Goal: Task Accomplishment & Management: Use online tool/utility

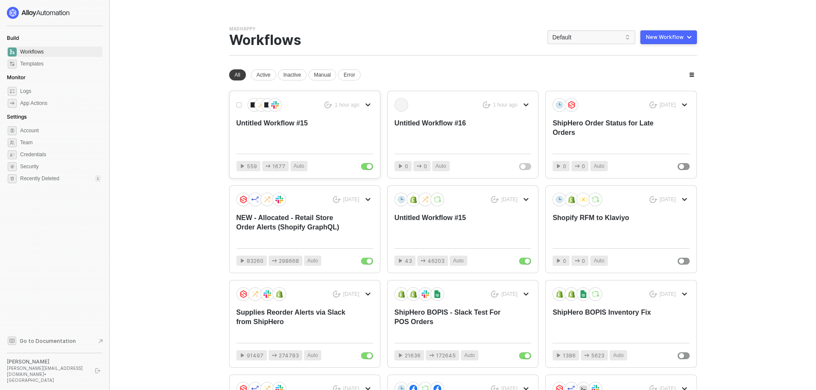
click at [323, 130] on div "Untitled Workflow #15" at bounding box center [291, 133] width 109 height 28
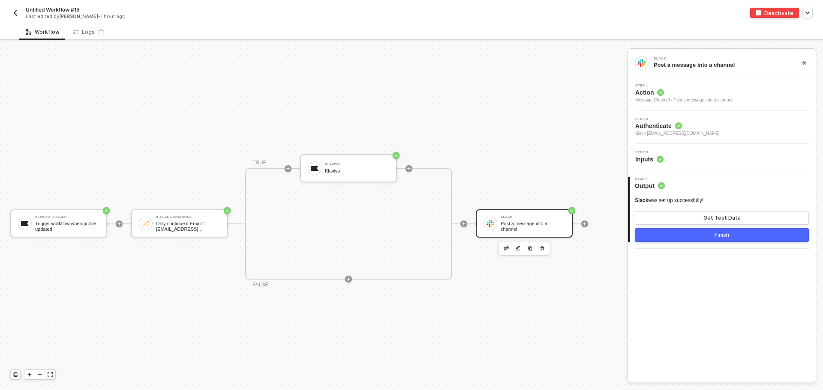
scroll to position [22, 0]
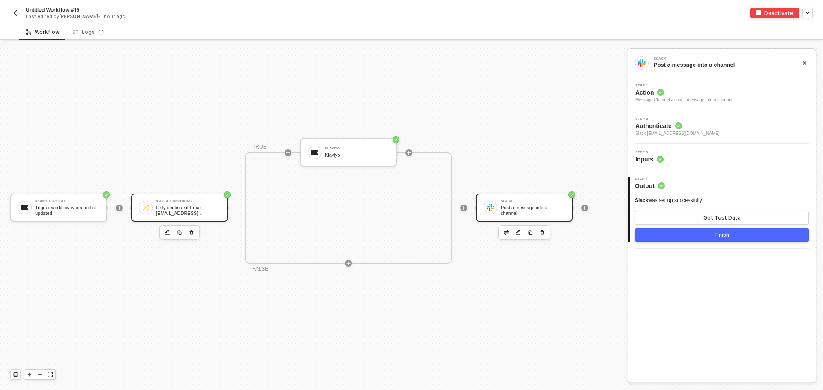
click at [177, 205] on div "Only continue if Email = thbaxter@gmail.com" at bounding box center [188, 210] width 64 height 11
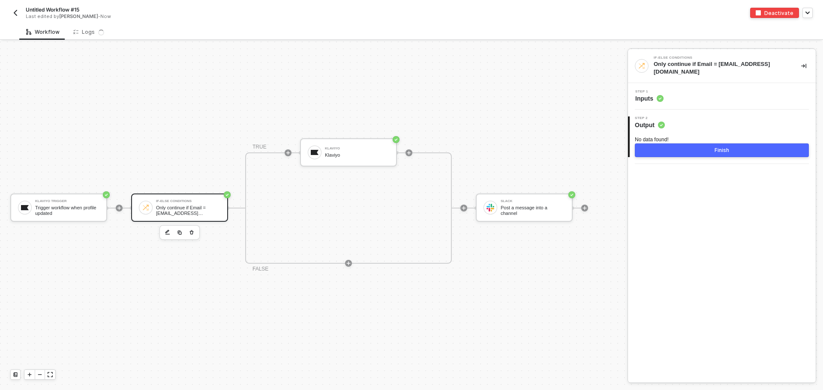
click at [697, 90] on div "Step 1 Inputs" at bounding box center [723, 96] width 186 height 13
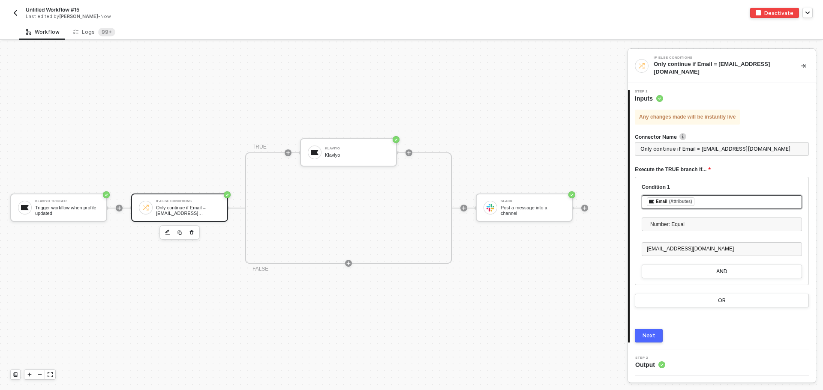
click at [713, 195] on div "﻿ ﻿ Email (Attributes) ﻿" at bounding box center [721, 202] width 160 height 14
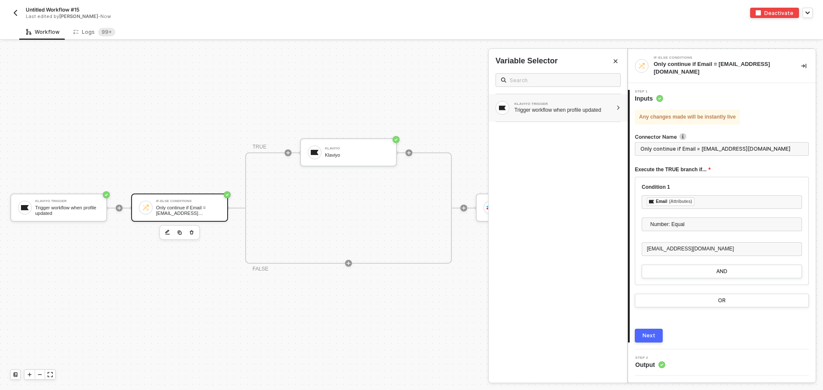
click at [562, 105] on div "KLAVIYO TRIGGER" at bounding box center [563, 103] width 98 height 3
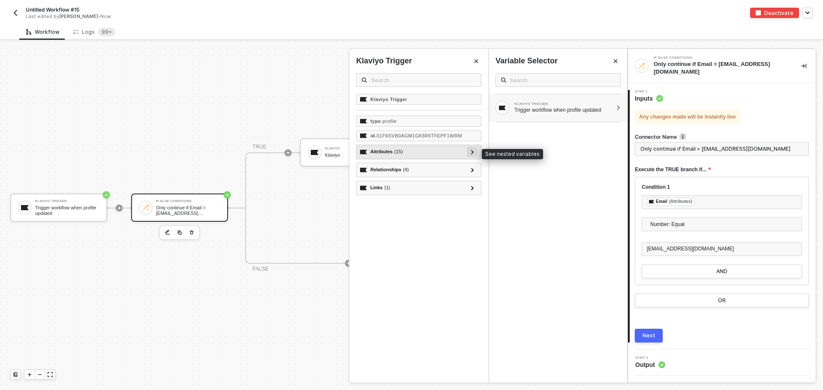
click at [472, 157] on div at bounding box center [472, 152] width 10 height 10
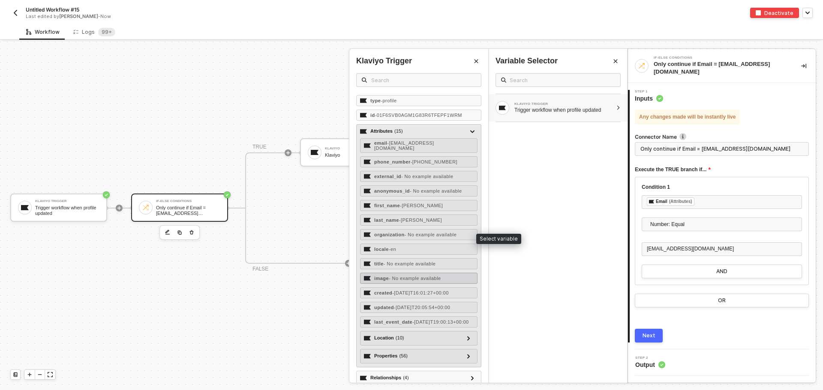
scroll to position [48, 0]
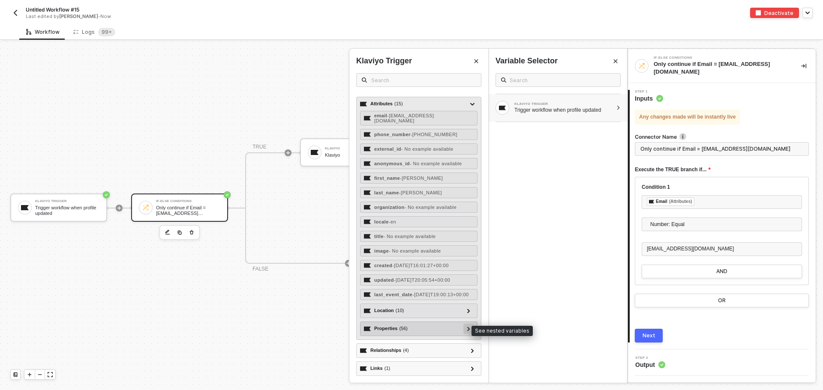
click at [466, 332] on div at bounding box center [468, 328] width 4 height 9
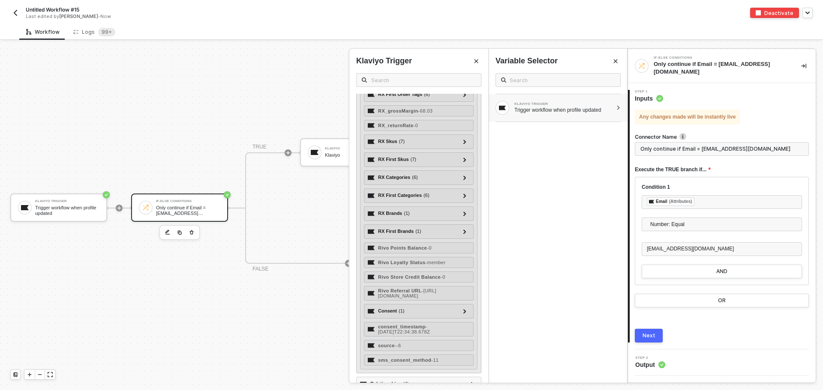
scroll to position [1033, 0]
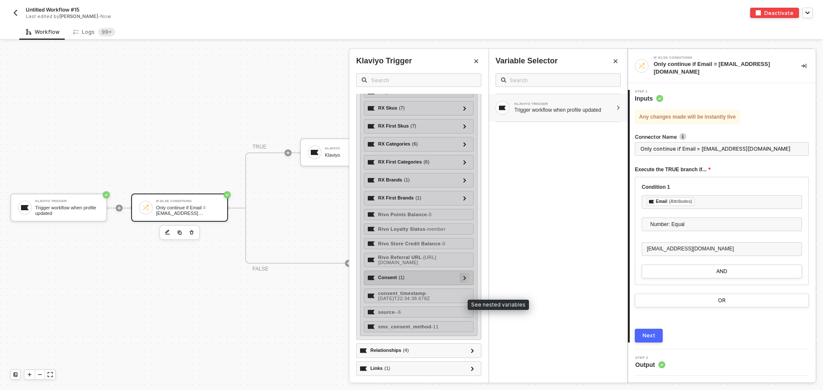
click at [459, 283] on div at bounding box center [464, 278] width 10 height 10
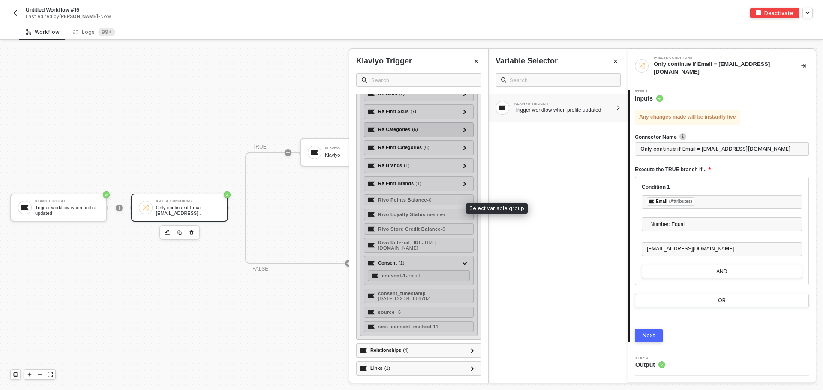
scroll to position [1073, 0]
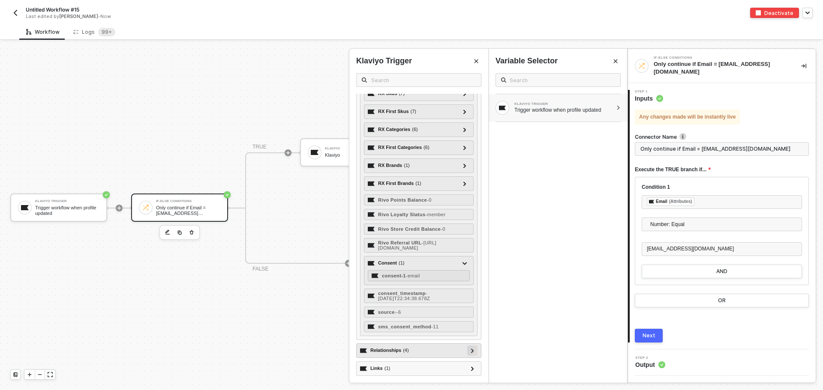
click at [467, 353] on div at bounding box center [472, 351] width 10 height 10
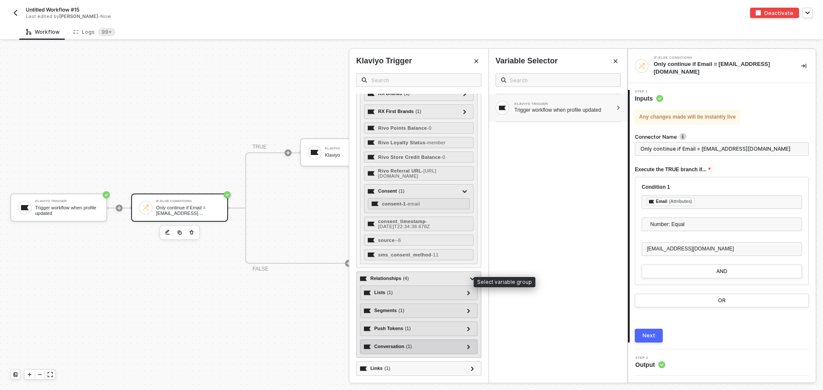
scroll to position [1145, 0]
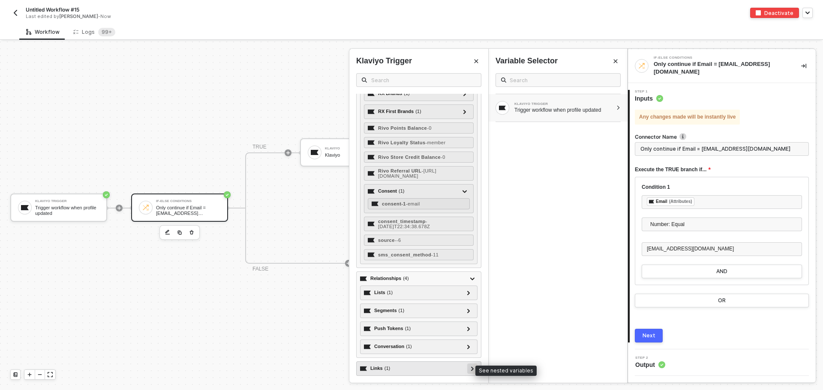
click at [470, 371] on div at bounding box center [472, 368] width 4 height 9
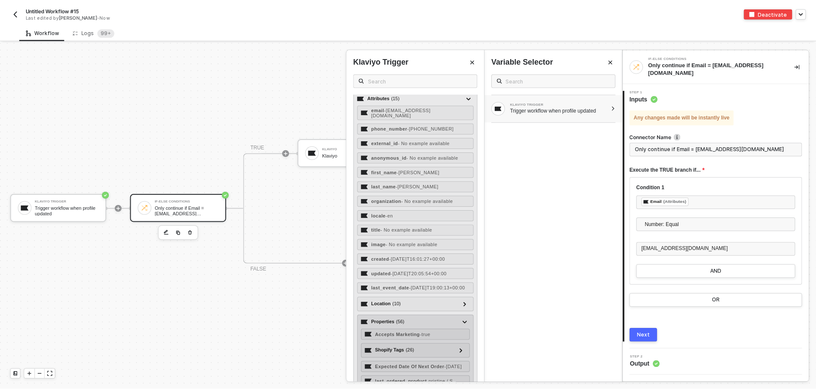
scroll to position [0, 0]
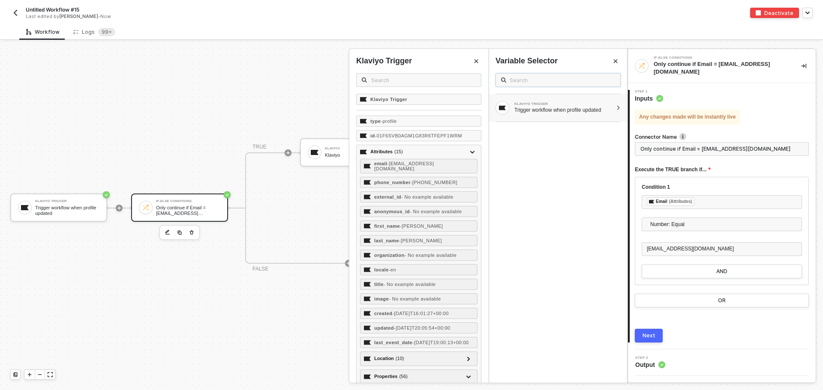
click at [516, 78] on input "text" at bounding box center [561, 79] width 105 height 9
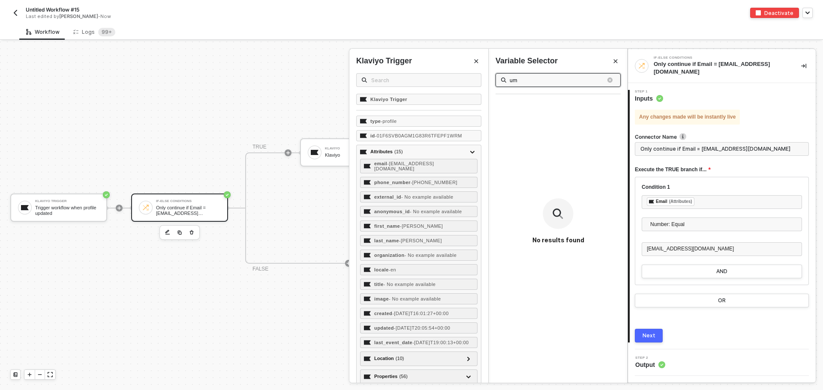
type input "u"
click at [442, 76] on input "text" at bounding box center [423, 79] width 105 height 9
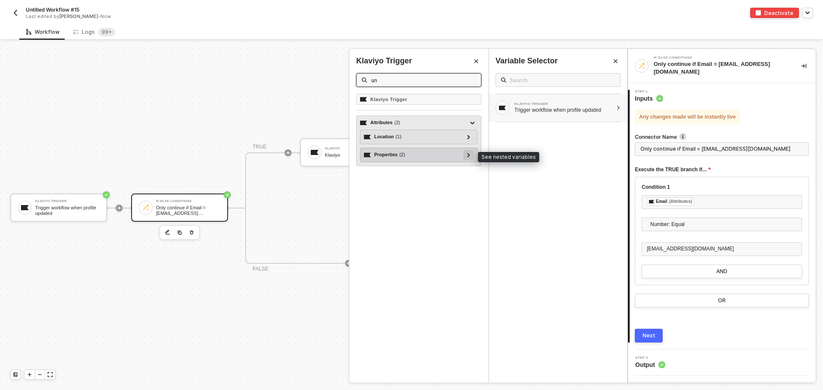
type input "un"
click at [467, 153] on icon at bounding box center [468, 155] width 3 height 4
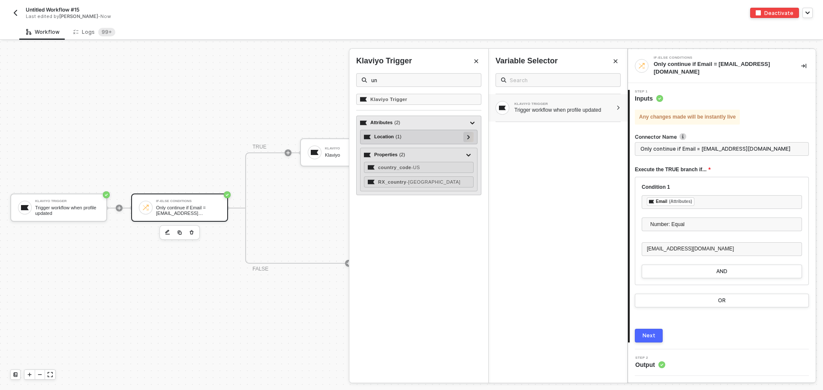
click at [469, 136] on icon at bounding box center [468, 137] width 3 height 4
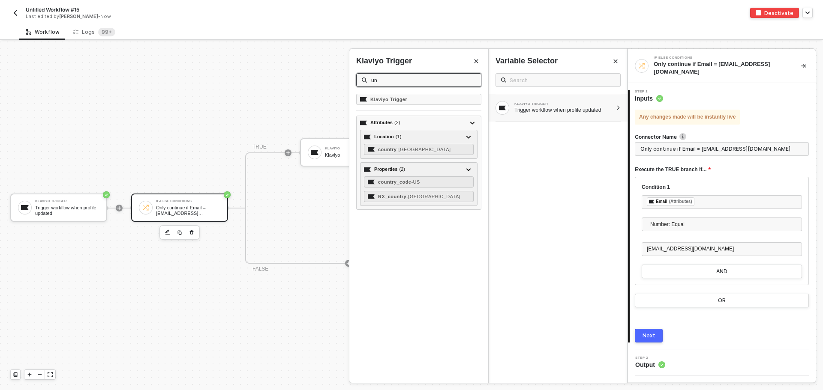
drag, startPoint x: 431, startPoint y: 80, endPoint x: 348, endPoint y: 72, distance: 83.5
click at [627, 390] on div "Klaviyo Trigger un Klaviyo Trigger Attributes ( 2 ) Location ( 1 ) country - Un…" at bounding box center [627, 397] width 0 height 0
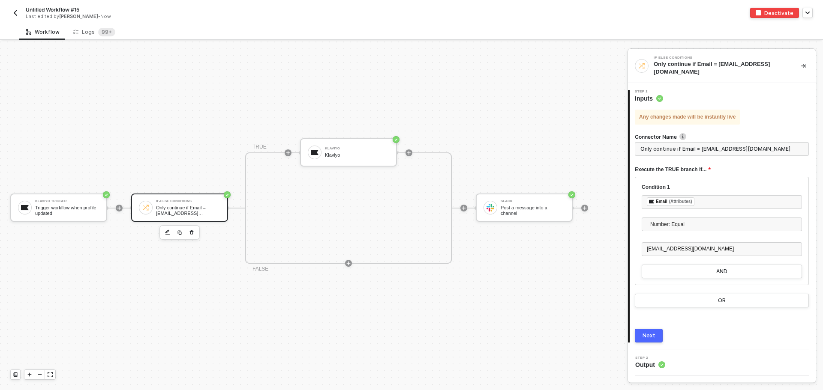
click at [92, 200] on div "Klaviyo Trigger" at bounding box center [67, 201] width 64 height 3
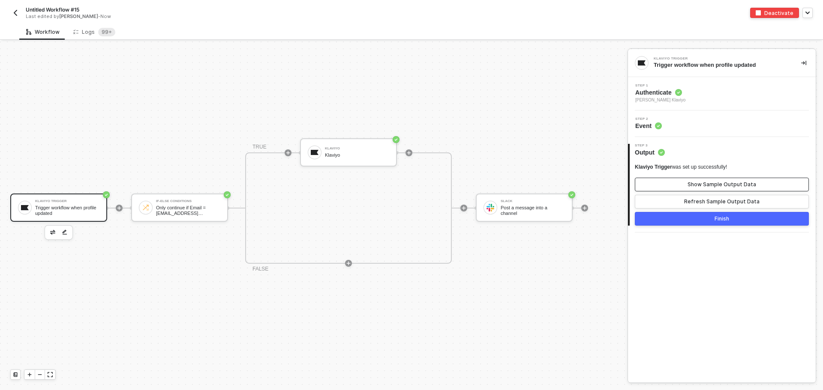
click at [716, 180] on button "Show Sample Output Data" at bounding box center [722, 185] width 174 height 14
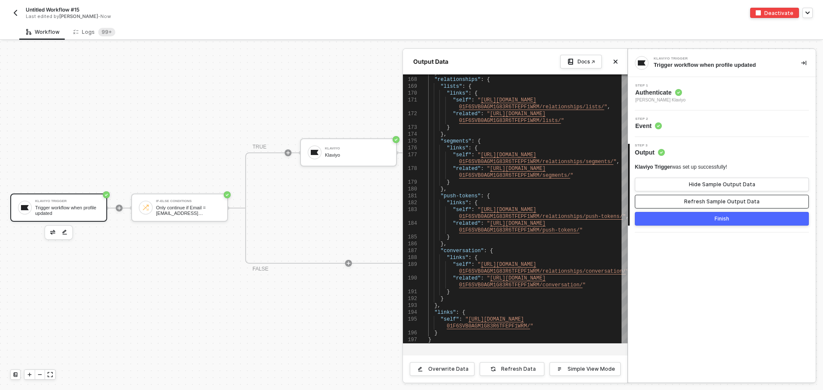
click at [709, 197] on button "Refresh Sample Output Data" at bounding box center [722, 202] width 174 height 14
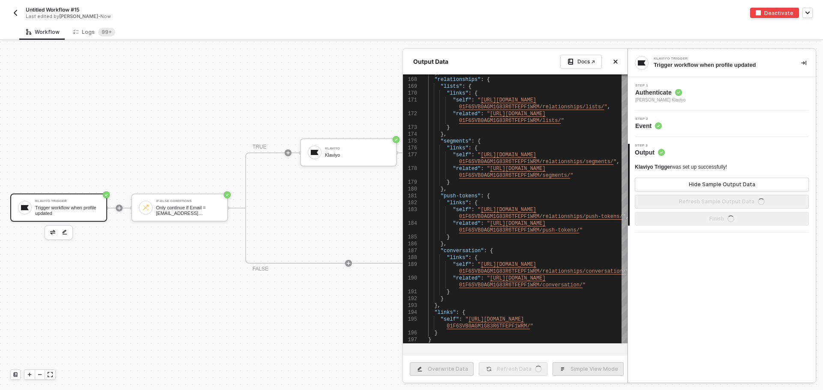
type textarea "{ "type": "profile", "id": "01F6SVB0AGM1G83R6TFEPF1WRM", "attributes": { "email…"
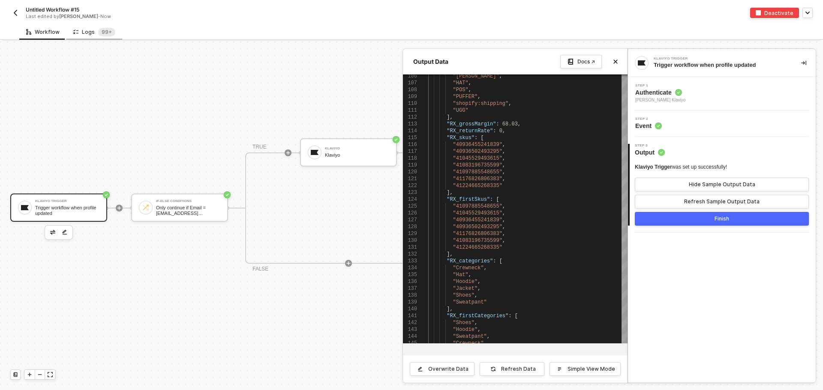
click at [88, 26] on div "Logs 99+" at bounding box center [94, 32] width 56 height 16
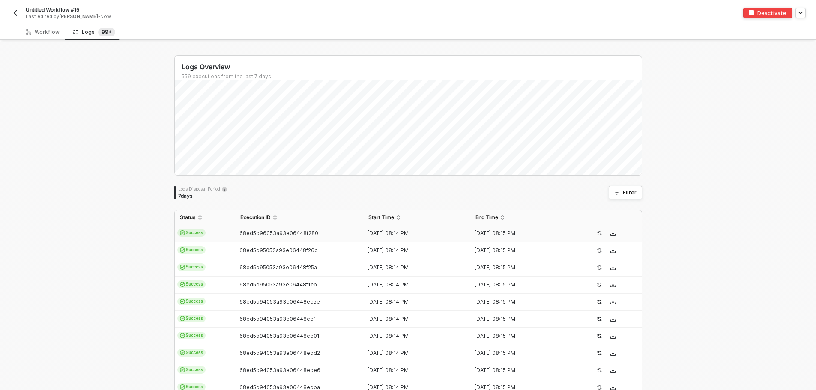
click at [249, 232] on span "68ed5d96053a93e06448f280" at bounding box center [279, 233] width 79 height 6
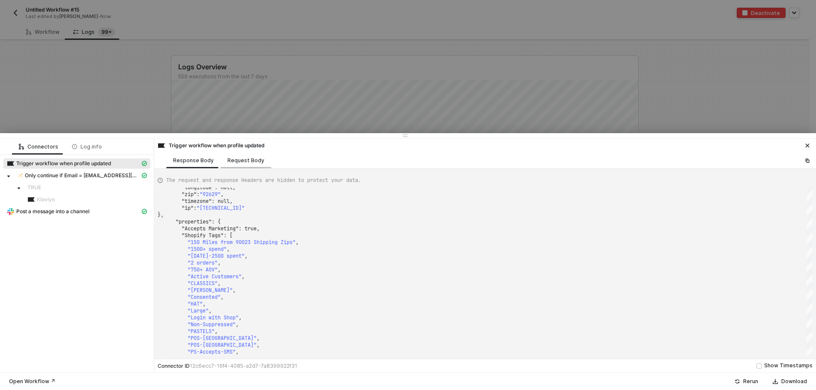
click at [221, 161] on div "Request Body" at bounding box center [246, 161] width 51 height 16
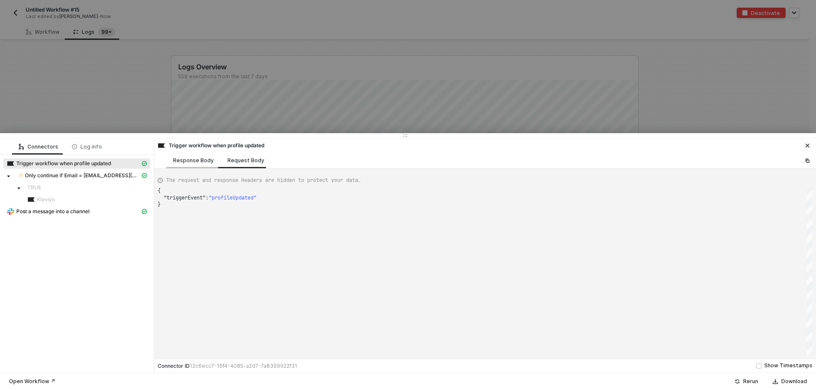
click at [195, 160] on div "Response Body" at bounding box center [193, 160] width 41 height 7
type textarea "{ "json": { "type": "profile", "id": "01F6SVB0AGM1G83R6TFEPF1WRM", "attributes"…"
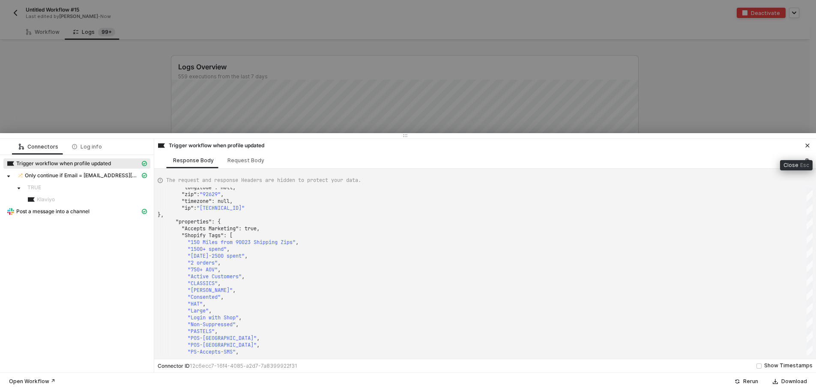
click at [805, 148] on icon "icon-close" at bounding box center [807, 145] width 5 height 5
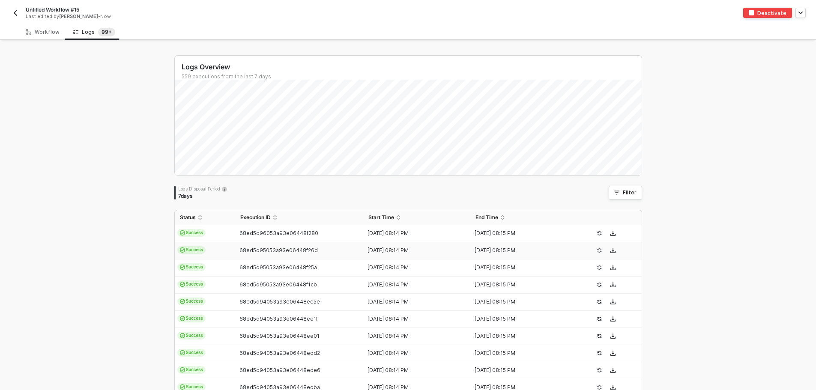
click at [204, 244] on td "Success" at bounding box center [205, 251] width 60 height 17
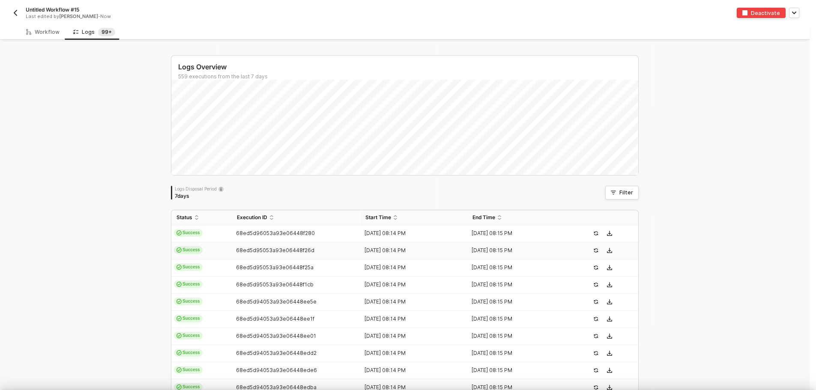
type textarea "{ "json": { "type": "profile", "id": "01F6NCX57YH9Q45Y7EGDHGJXJ2", "attributes"…"
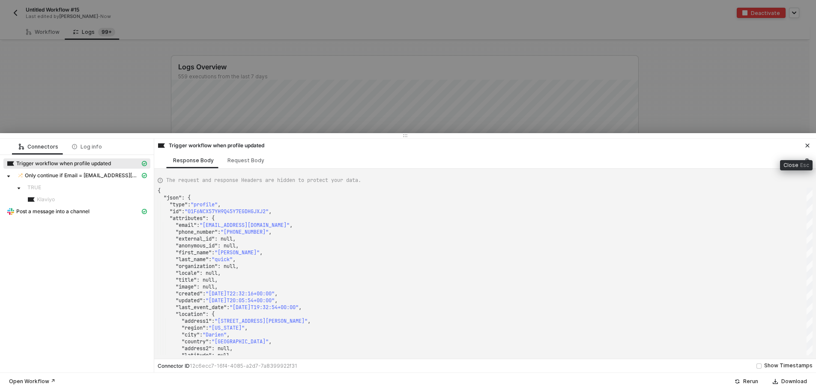
click at [805, 143] on button "button" at bounding box center [807, 146] width 10 height 10
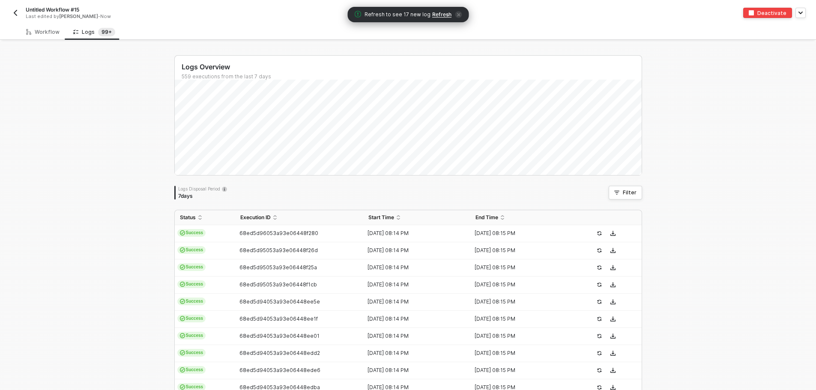
click at [436, 17] on span "Refresh" at bounding box center [441, 14] width 19 height 7
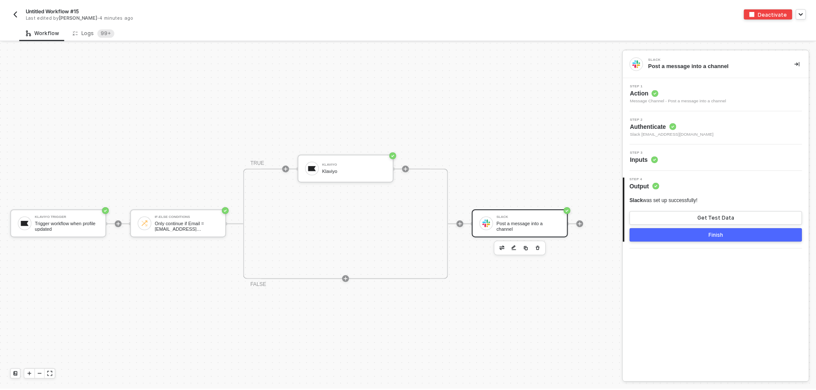
scroll to position [22, 0]
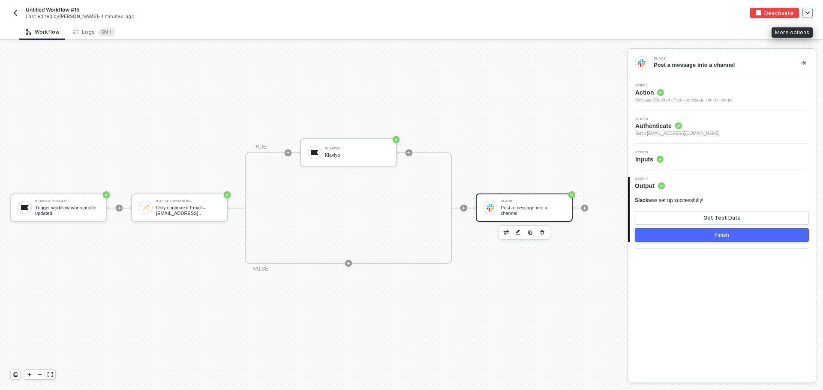
click at [811, 15] on button "button" at bounding box center [807, 13] width 10 height 10
click at [102, 33] on sup "99+" at bounding box center [106, 32] width 17 height 9
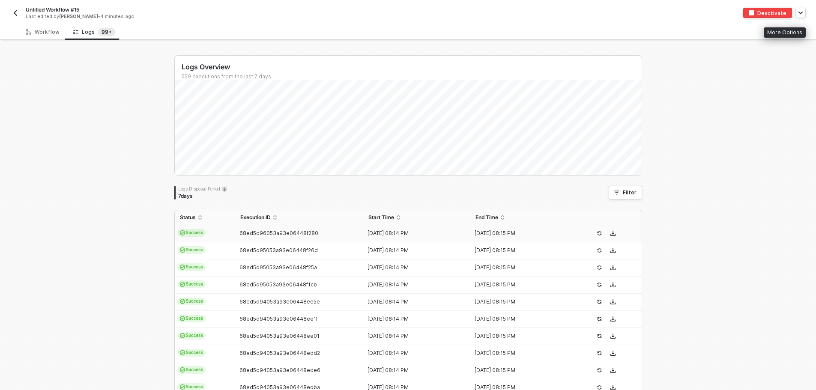
click at [284, 237] on td "68ed5d96053a93e06448f280" at bounding box center [299, 233] width 129 height 17
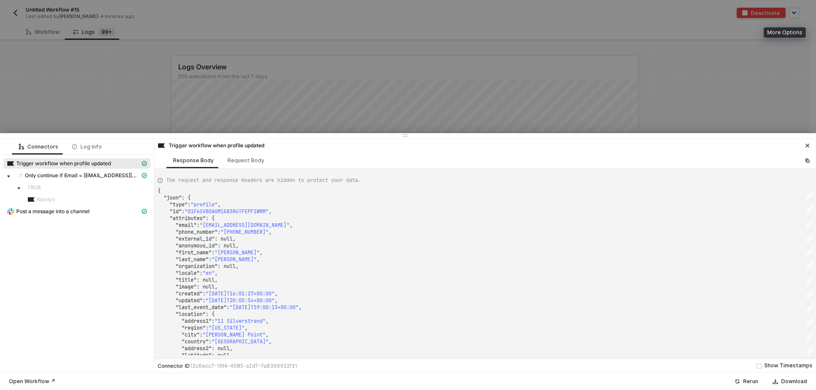
click at [804, 148] on button "button" at bounding box center [807, 146] width 10 height 10
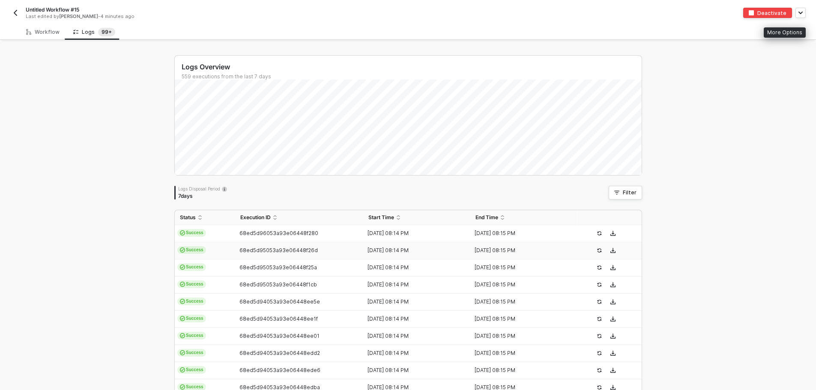
click at [205, 246] on td "Success" at bounding box center [205, 251] width 60 height 17
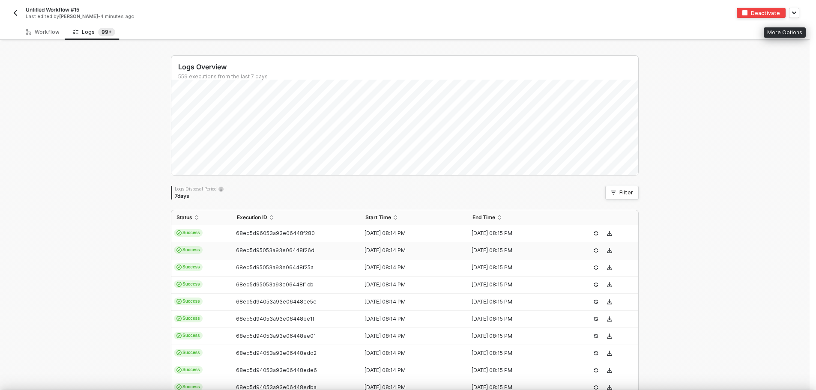
type textarea "{ "json": { "type": "profile", "id": "01F6NCX57YH9Q45Y7EGDHGJXJ2", "attributes"…"
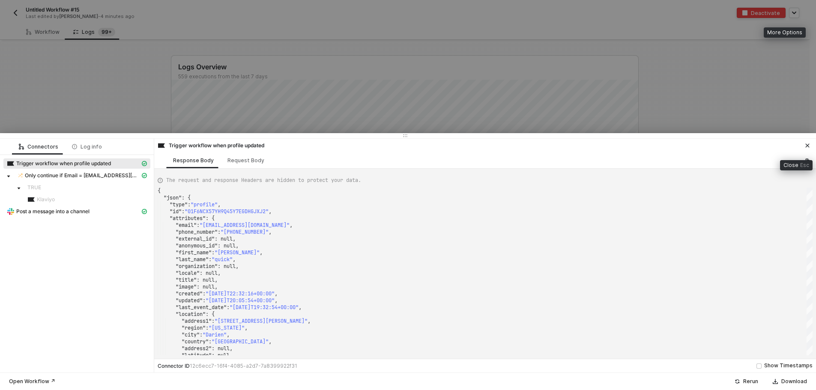
click at [806, 146] on icon "icon-close" at bounding box center [807, 145] width 5 height 5
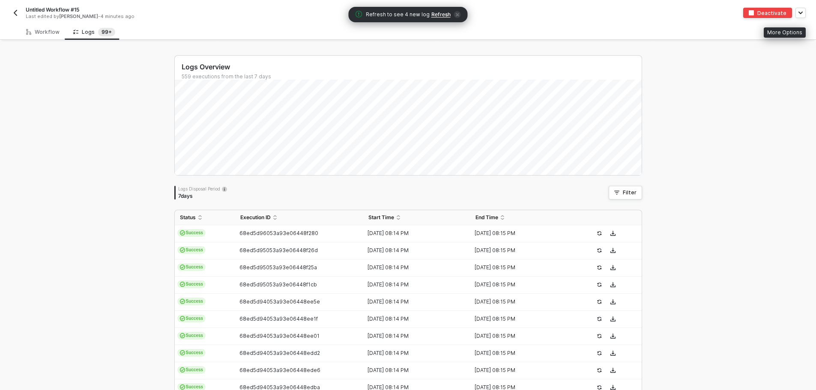
click at [438, 15] on span "Refresh" at bounding box center [440, 14] width 19 height 7
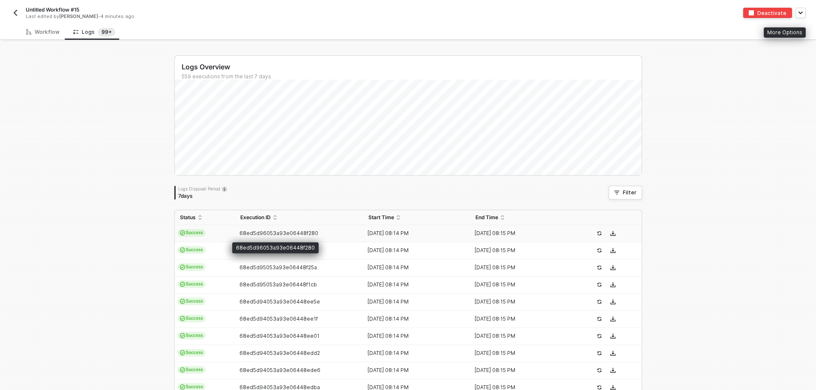
click at [248, 232] on span "68ed5d96053a93e06448f280" at bounding box center [279, 233] width 79 height 6
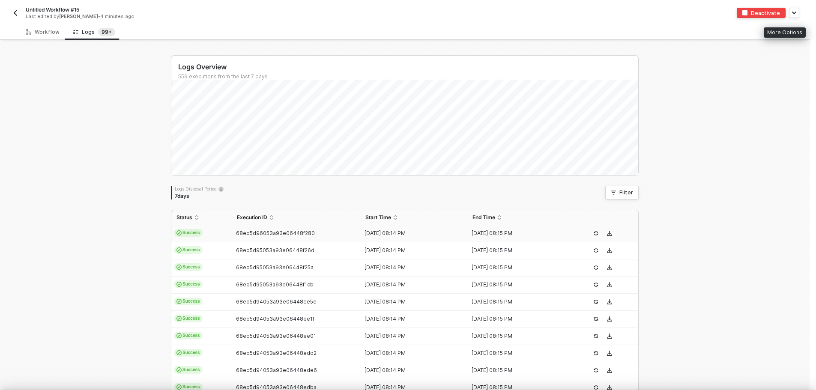
type textarea "{ "json": { "type": "profile", "id": "01F6SVB0AGM1G83R6TFEPF1WRM", "attributes"…"
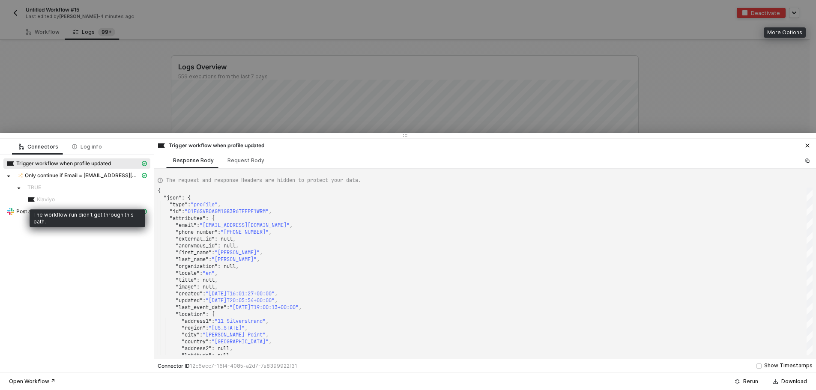
click at [58, 212] on div "The workflow run didn't get through this path." at bounding box center [88, 219] width 116 height 18
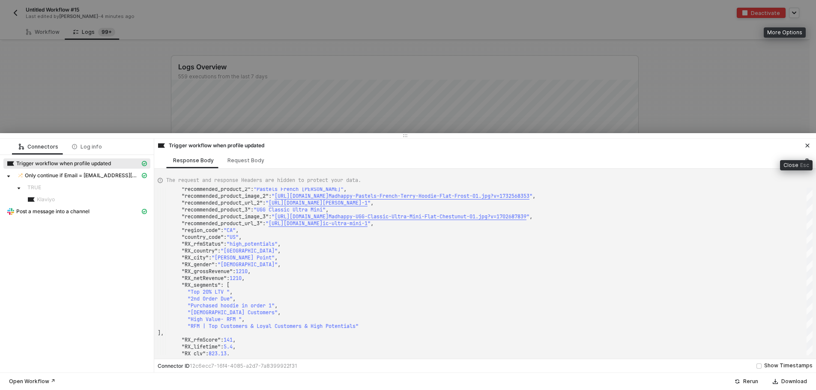
click at [805, 144] on icon "icon-close" at bounding box center [807, 145] width 5 height 5
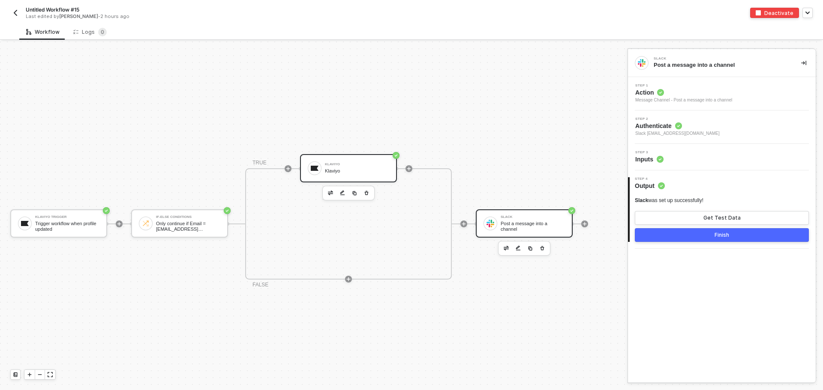
scroll to position [16, 0]
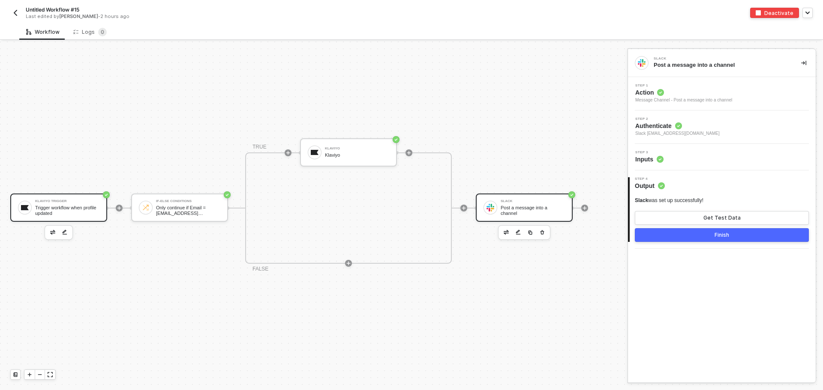
click at [86, 208] on div "Trigger workflow when profile updated" at bounding box center [67, 210] width 64 height 11
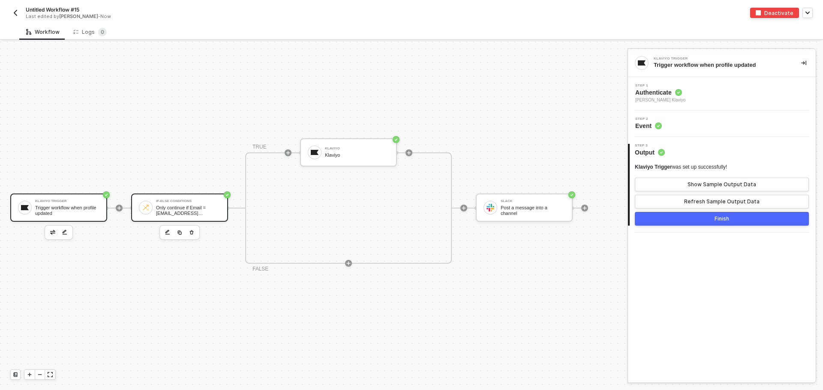
click at [152, 207] on div at bounding box center [146, 208] width 14 height 14
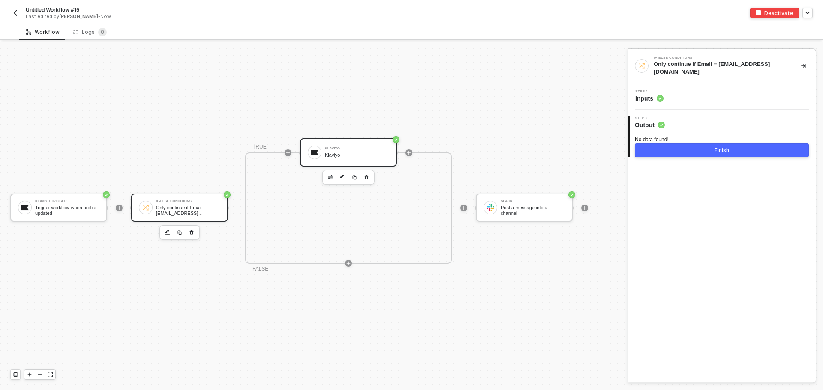
click at [329, 150] on div "Klaviyo" at bounding box center [357, 148] width 64 height 3
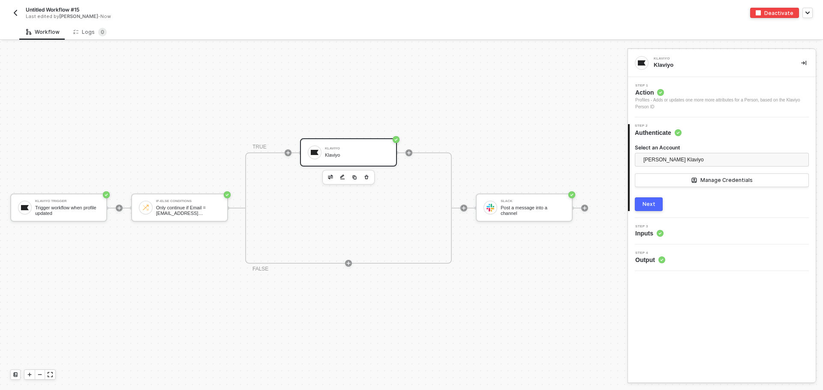
click at [654, 204] on div "Next" at bounding box center [648, 204] width 13 height 7
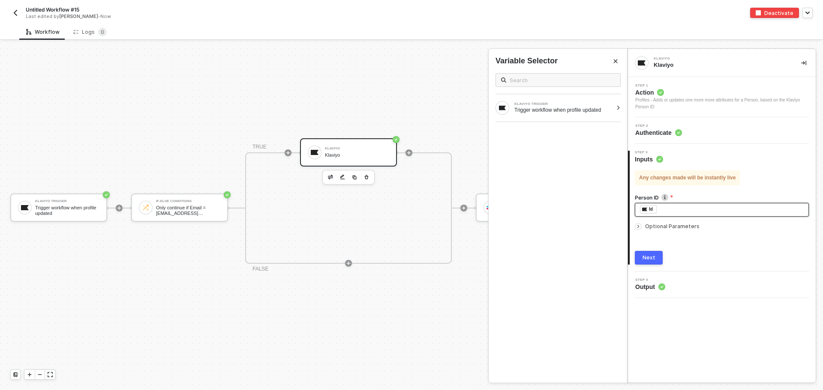
click at [682, 210] on div "﻿ ﻿ Id ﻿" at bounding box center [722, 209] width 164 height 9
click at [637, 226] on icon "icon-arrow-right-small" at bounding box center [637, 226] width 5 height 5
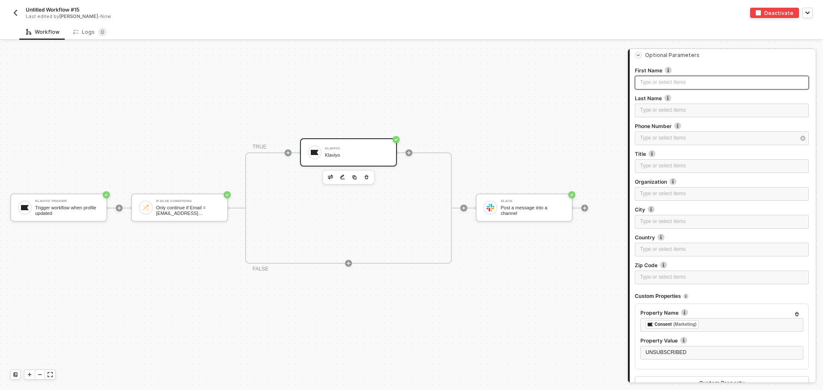
scroll to position [248, 0]
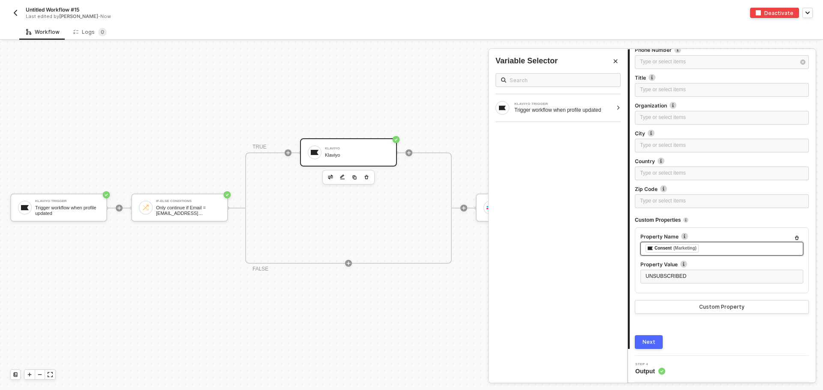
click at [702, 250] on div "﻿ ﻿ Consent (Marketing) ﻿" at bounding box center [721, 248] width 153 height 9
click at [545, 111] on div "Trigger workflow when profile updated" at bounding box center [563, 110] width 98 height 7
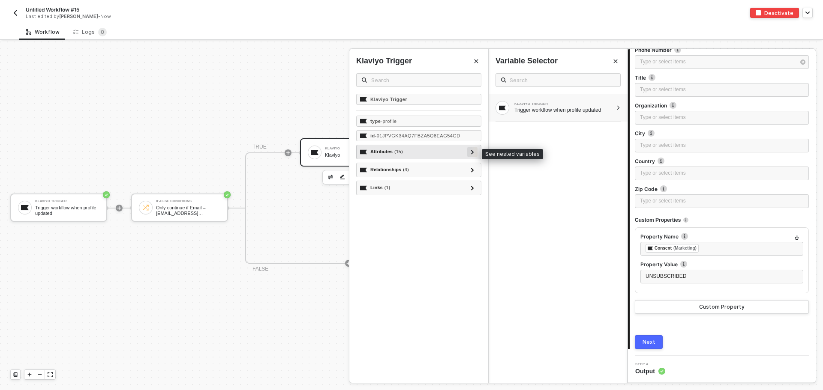
click at [469, 151] on div at bounding box center [472, 152] width 10 height 10
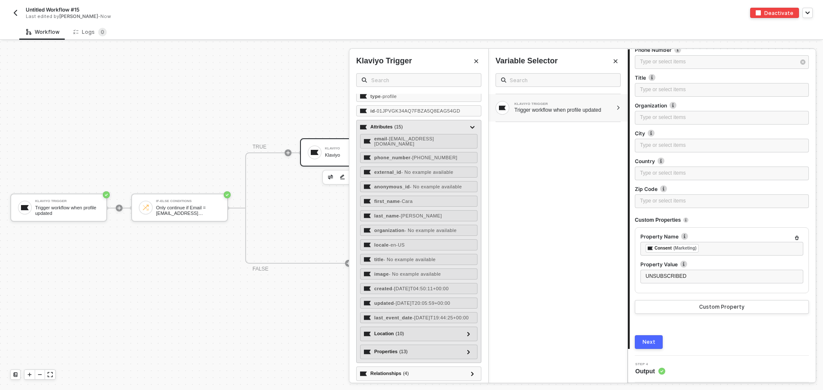
scroll to position [48, 0]
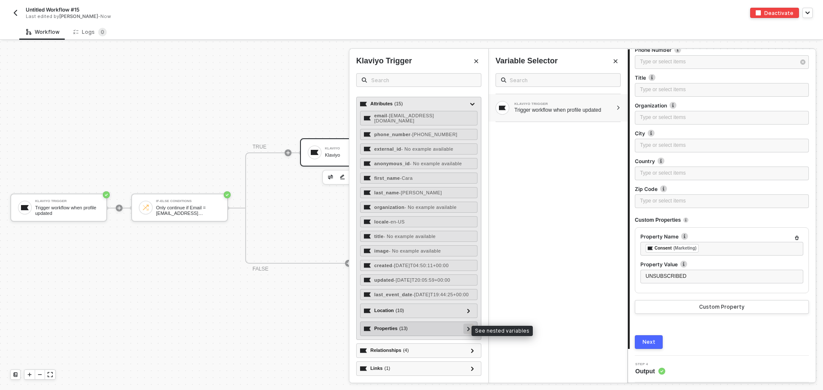
click at [467, 329] on icon at bounding box center [468, 329] width 3 height 4
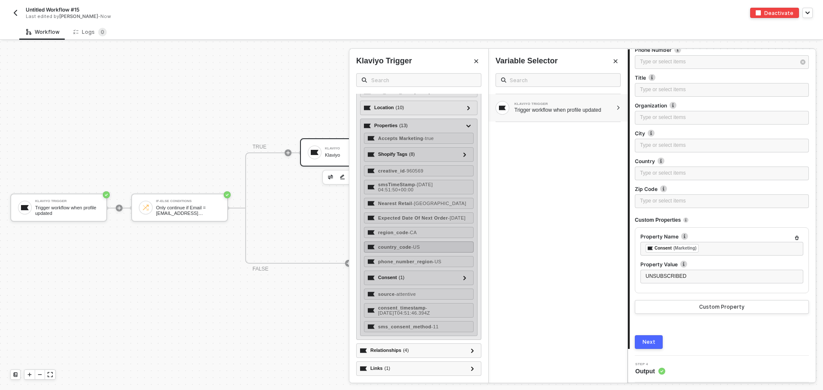
scroll to position [255, 0]
click at [459, 279] on div at bounding box center [464, 278] width 10 height 10
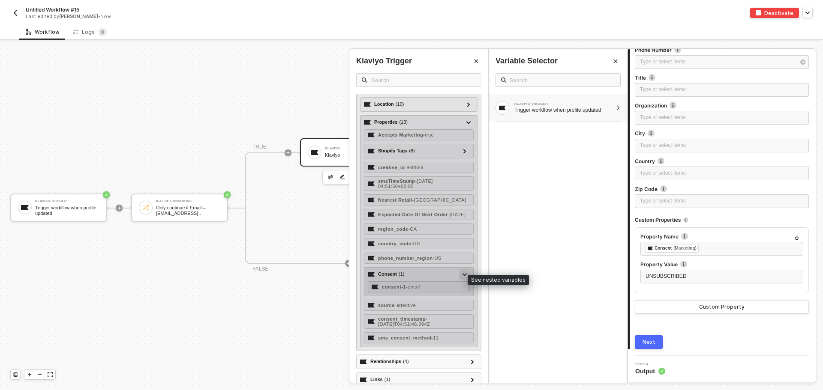
click at [459, 279] on div at bounding box center [464, 274] width 10 height 10
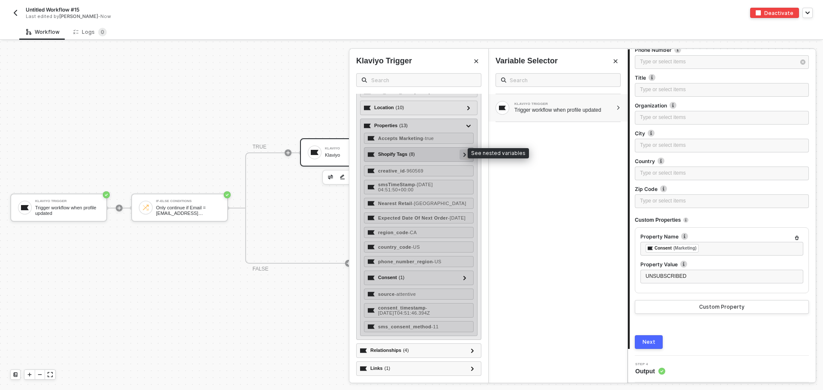
click at [459, 152] on div at bounding box center [464, 155] width 10 height 10
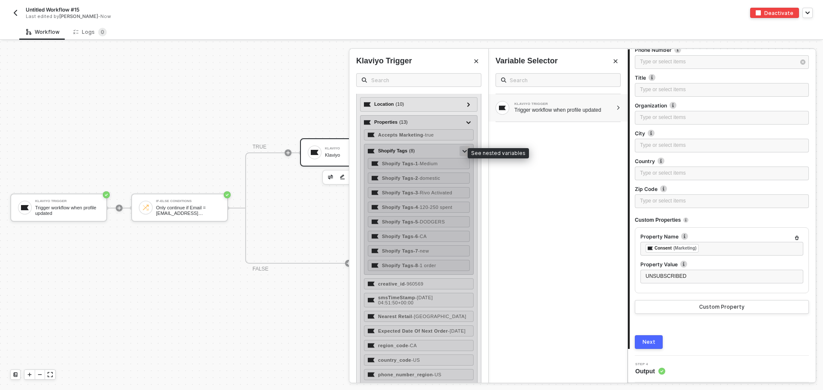
click at [459, 152] on div at bounding box center [464, 151] width 10 height 10
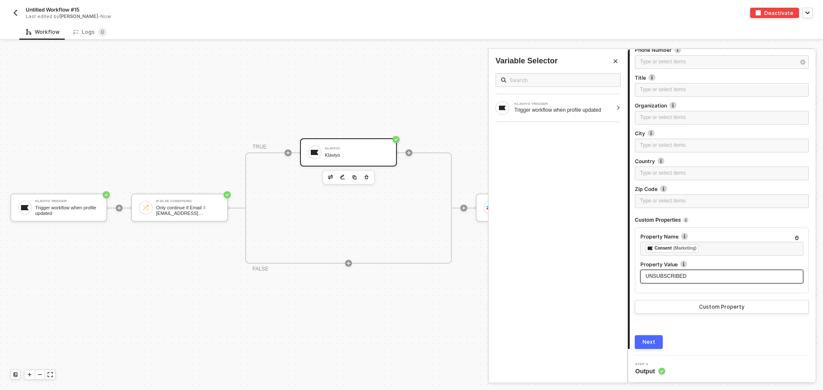
drag, startPoint x: 685, startPoint y: 274, endPoint x: 620, endPoint y: 275, distance: 65.1
click at [627, 275] on div "Klaviyo Klaviyo Step 1 Action Profiles - Adds or updates one more more attribut…" at bounding box center [724, 216] width 195 height 349
